Goal: Check status: Check status

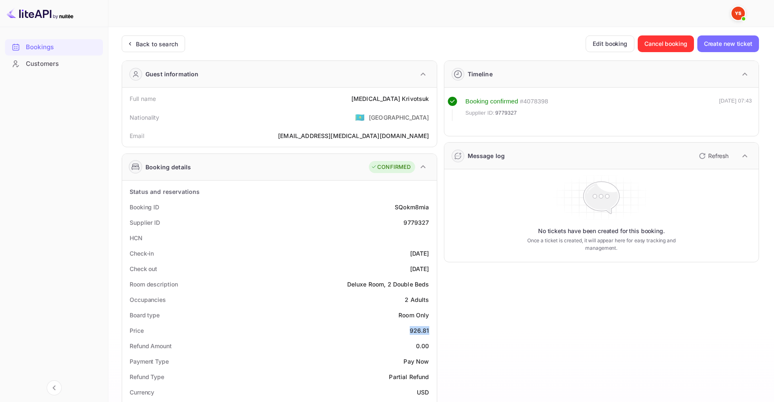
click at [78, 50] on div "Bookings" at bounding box center [62, 48] width 73 height 10
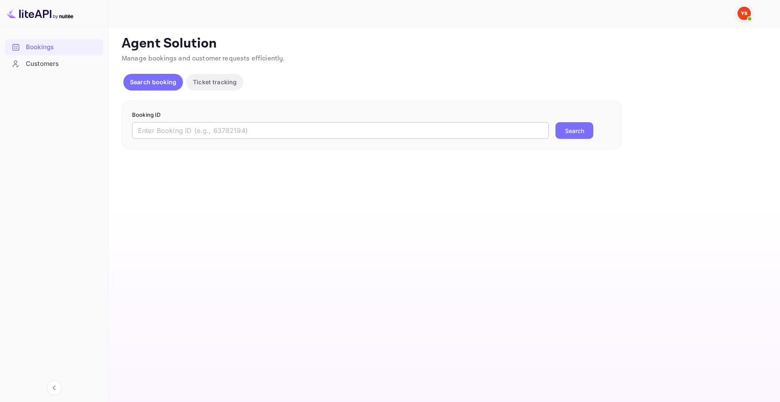
click at [356, 128] on input "text" at bounding box center [340, 130] width 417 height 17
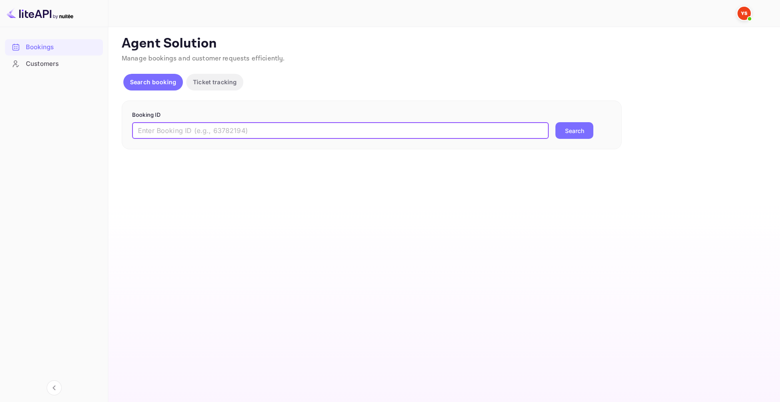
paste input "9503769"
type input "9503769"
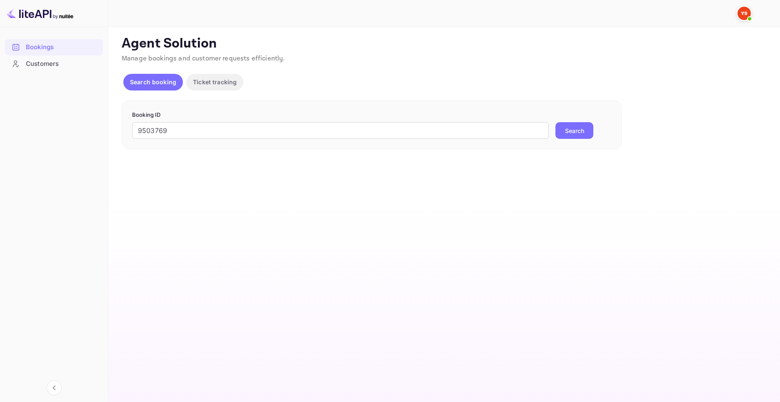
click at [579, 127] on button "Search" at bounding box center [575, 130] width 38 height 17
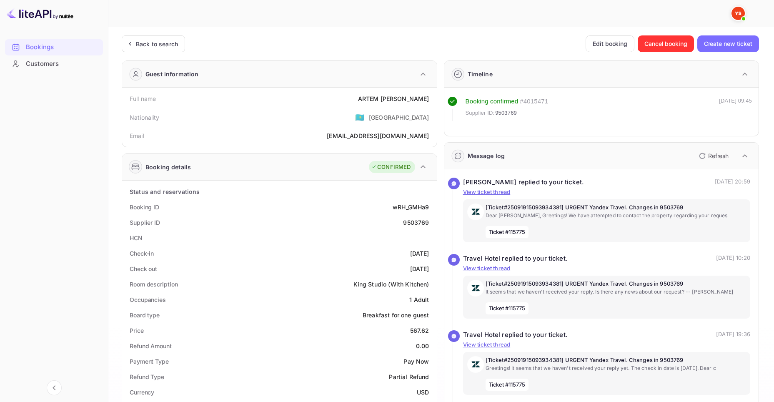
click at [52, 47] on div "Bookings" at bounding box center [62, 48] width 73 height 10
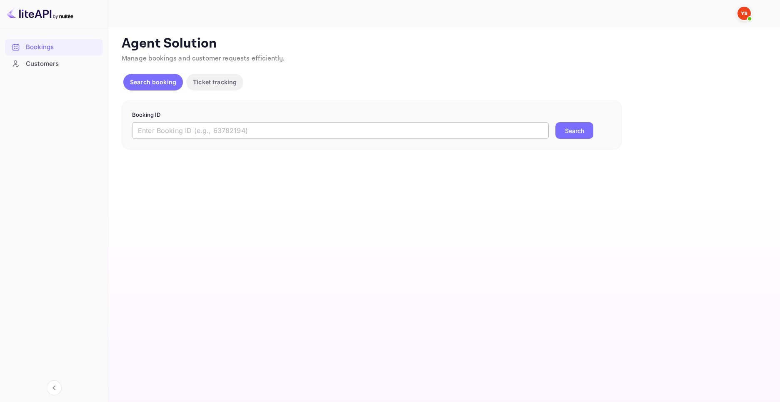
click at [471, 131] on input "text" at bounding box center [340, 130] width 417 height 17
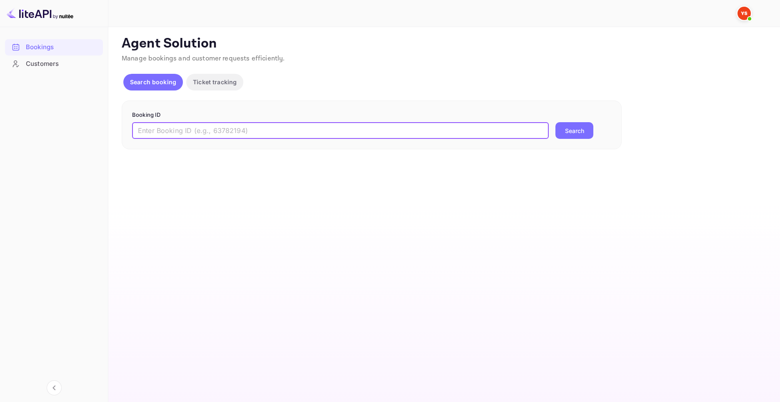
paste input "9503790"
type input "9503790"
click at [567, 130] on button "Search" at bounding box center [575, 130] width 38 height 17
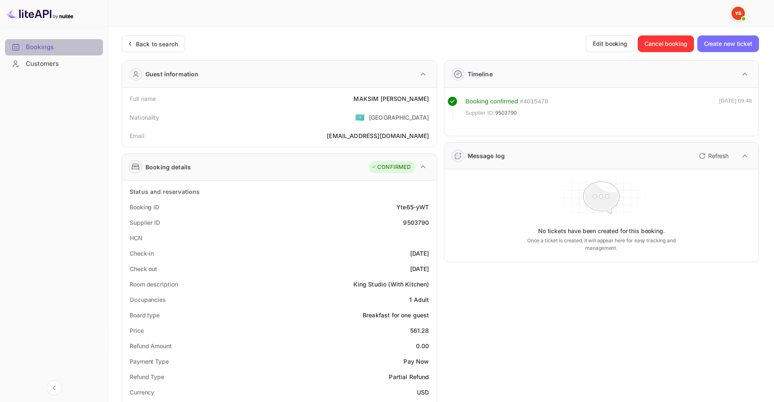
click at [37, 53] on div "Bookings" at bounding box center [54, 47] width 98 height 16
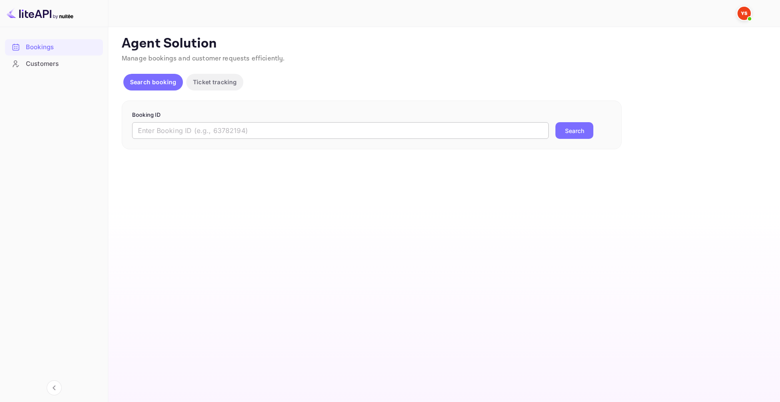
click at [328, 132] on input "text" at bounding box center [340, 130] width 417 height 17
paste input "9503769"
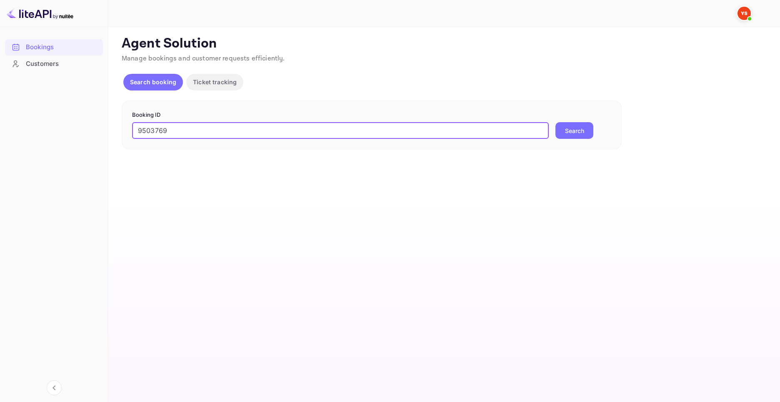
type input "9503769"
click at [583, 129] on button "Search" at bounding box center [575, 130] width 38 height 17
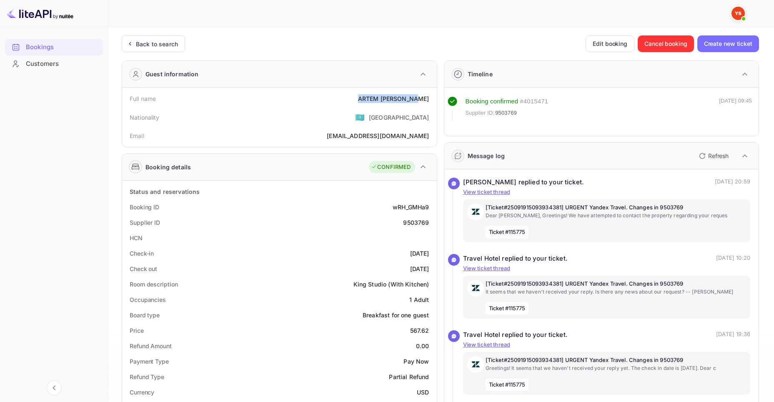
drag, startPoint x: 371, startPoint y: 99, endPoint x: 434, endPoint y: 100, distance: 62.5
click at [434, 100] on div "Full name ARTEM LUKOVNIKOV Nationality 🇰🇿 Kazakhstan Email sad1297@yandex.ru" at bounding box center [279, 117] width 315 height 59
copy div "ARTEM LUKOVNIKOV"
drag, startPoint x: 410, startPoint y: 330, endPoint x: 429, endPoint y: 329, distance: 19.2
click at [429, 329] on div "Price 567.62" at bounding box center [279, 330] width 308 height 15
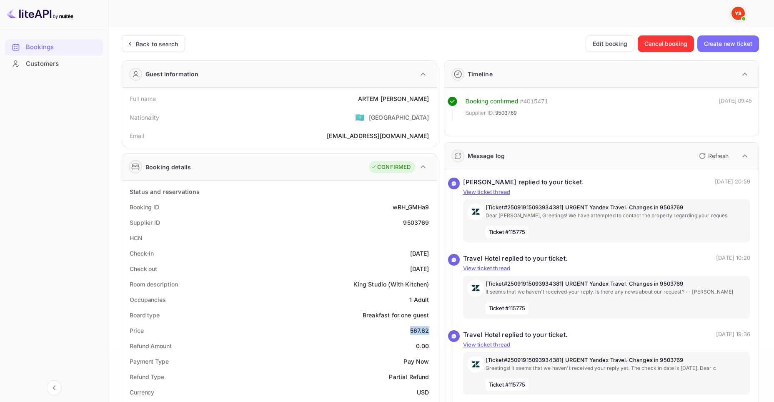
copy div "567.62"
